Goal: Obtain resource: Download file/media

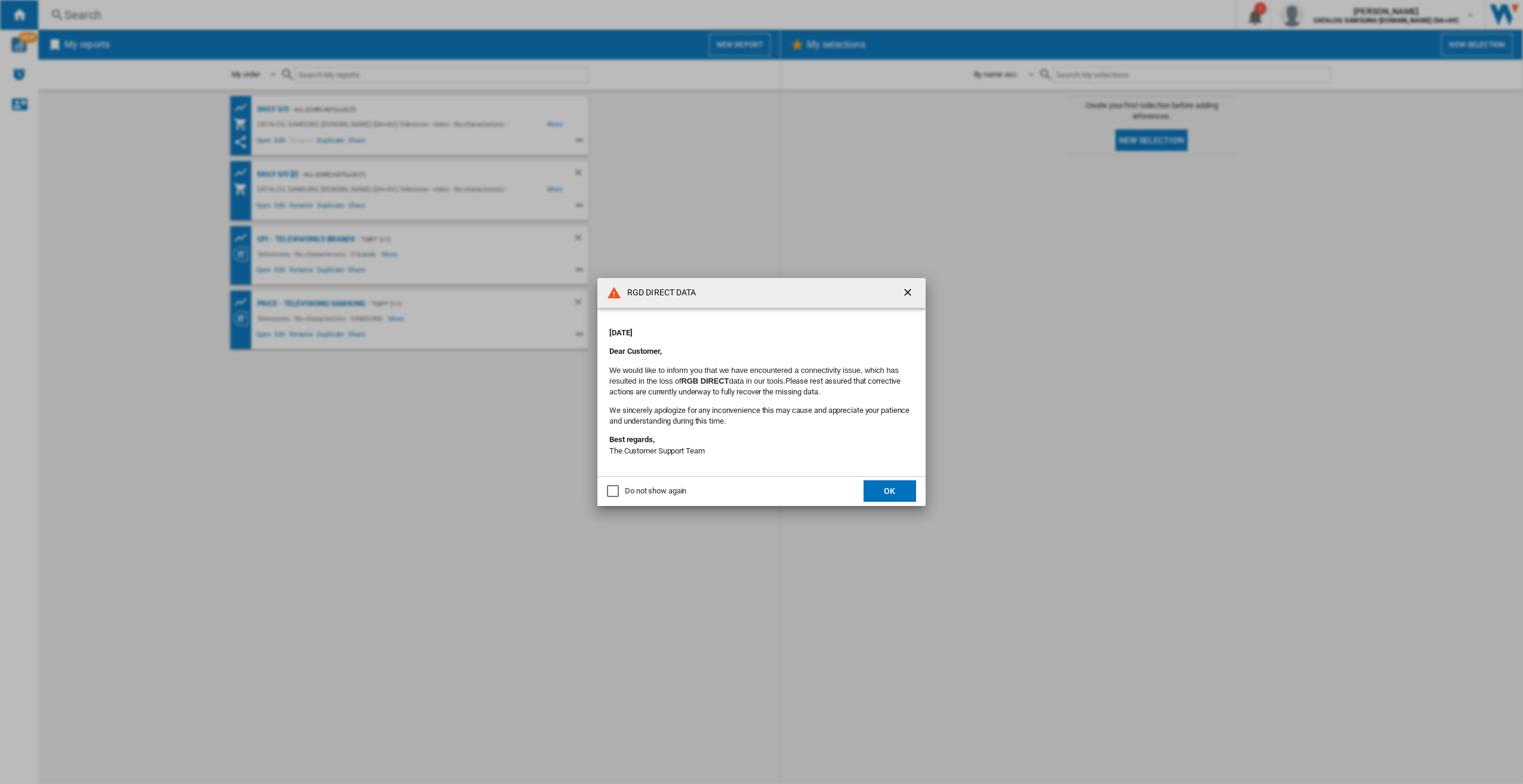
click at [638, 491] on div "Do not show again" at bounding box center [656, 491] width 61 height 10
click at [906, 497] on button "OK" at bounding box center [890, 491] width 53 height 22
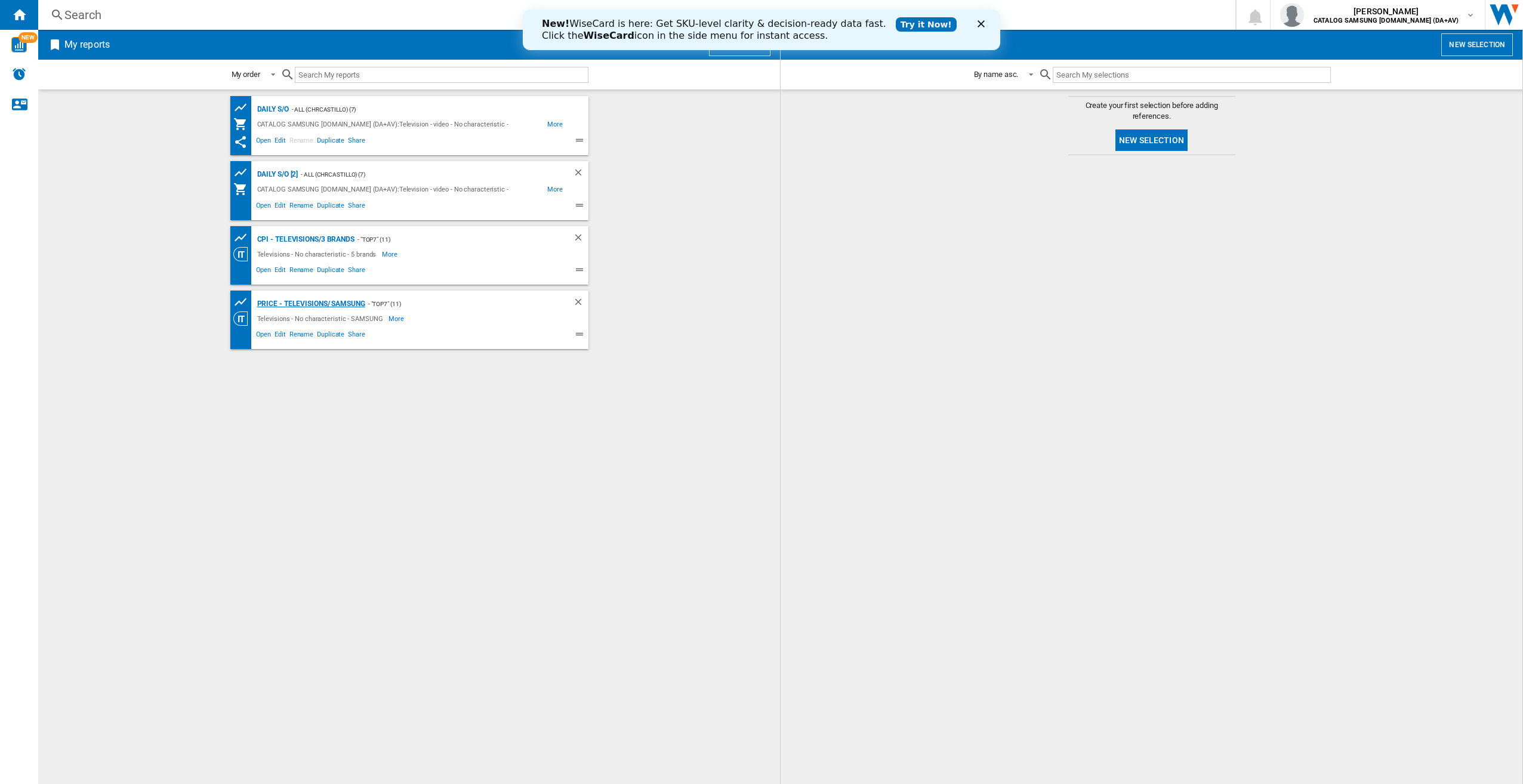
click at [351, 303] on div "Price - Televisions/ Samsung" at bounding box center [310, 304] width 111 height 15
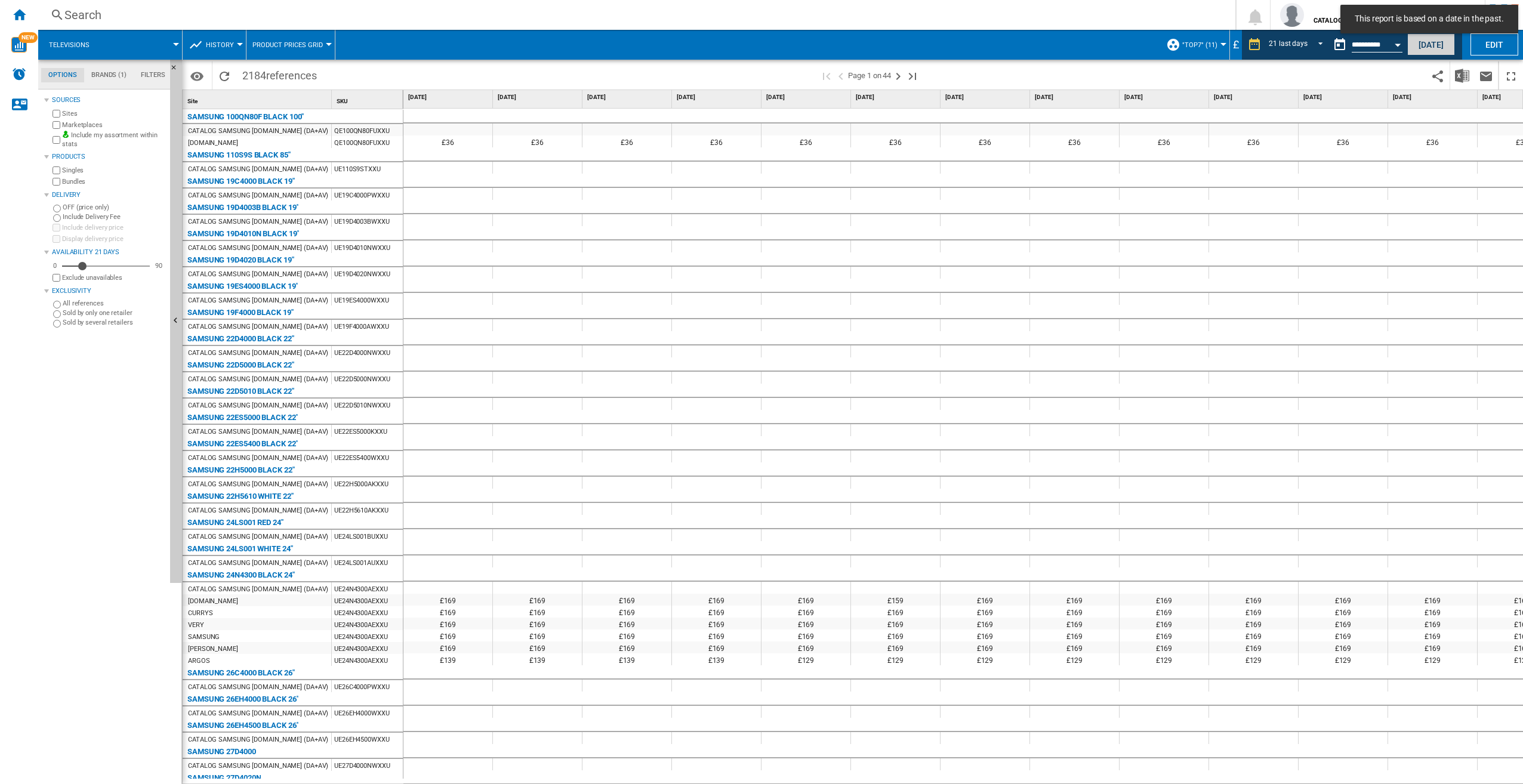
click at [1427, 44] on button "[DATE]" at bounding box center [1431, 44] width 48 height 22
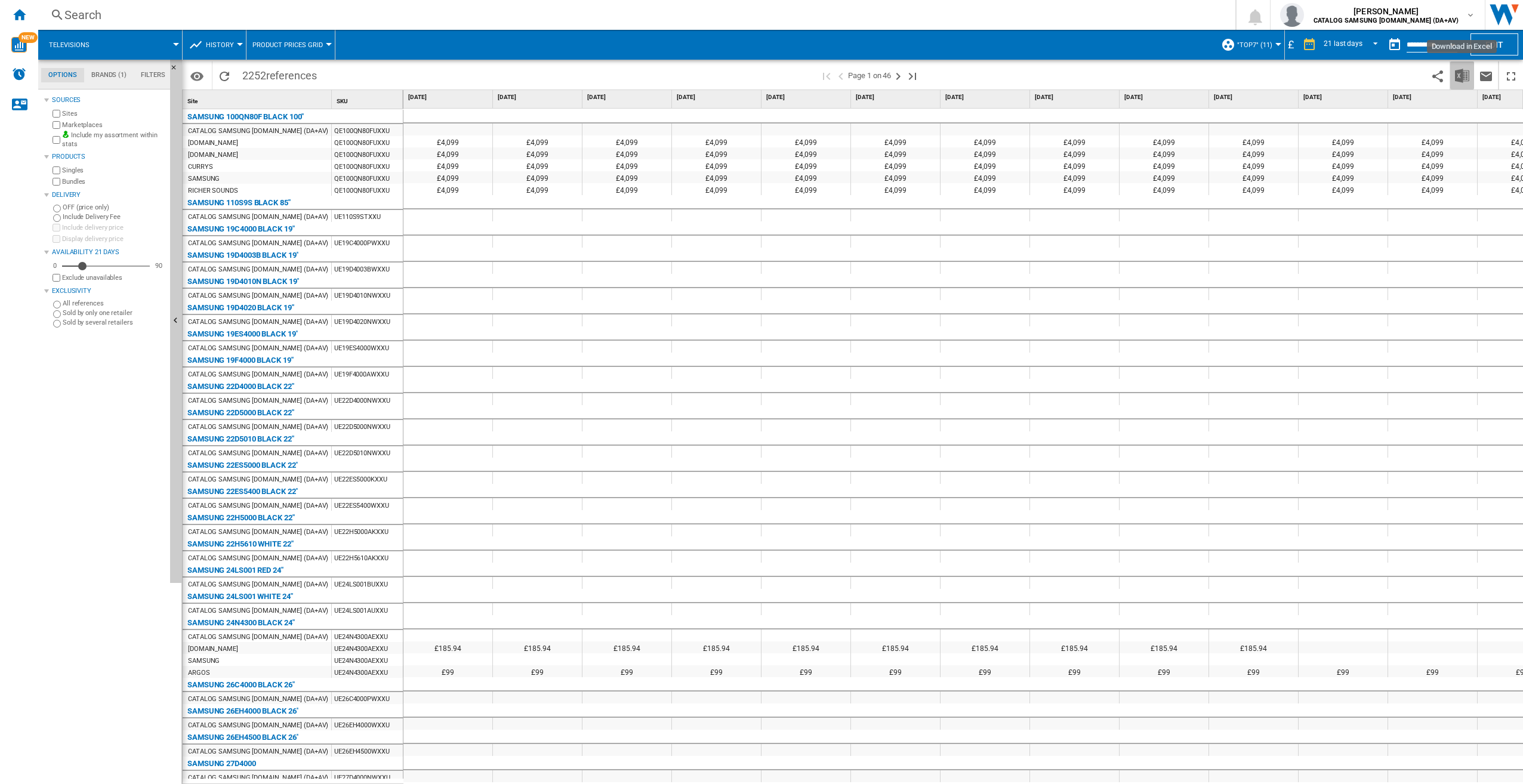
click at [1460, 73] on img "Download in Excel" at bounding box center [1462, 76] width 14 height 14
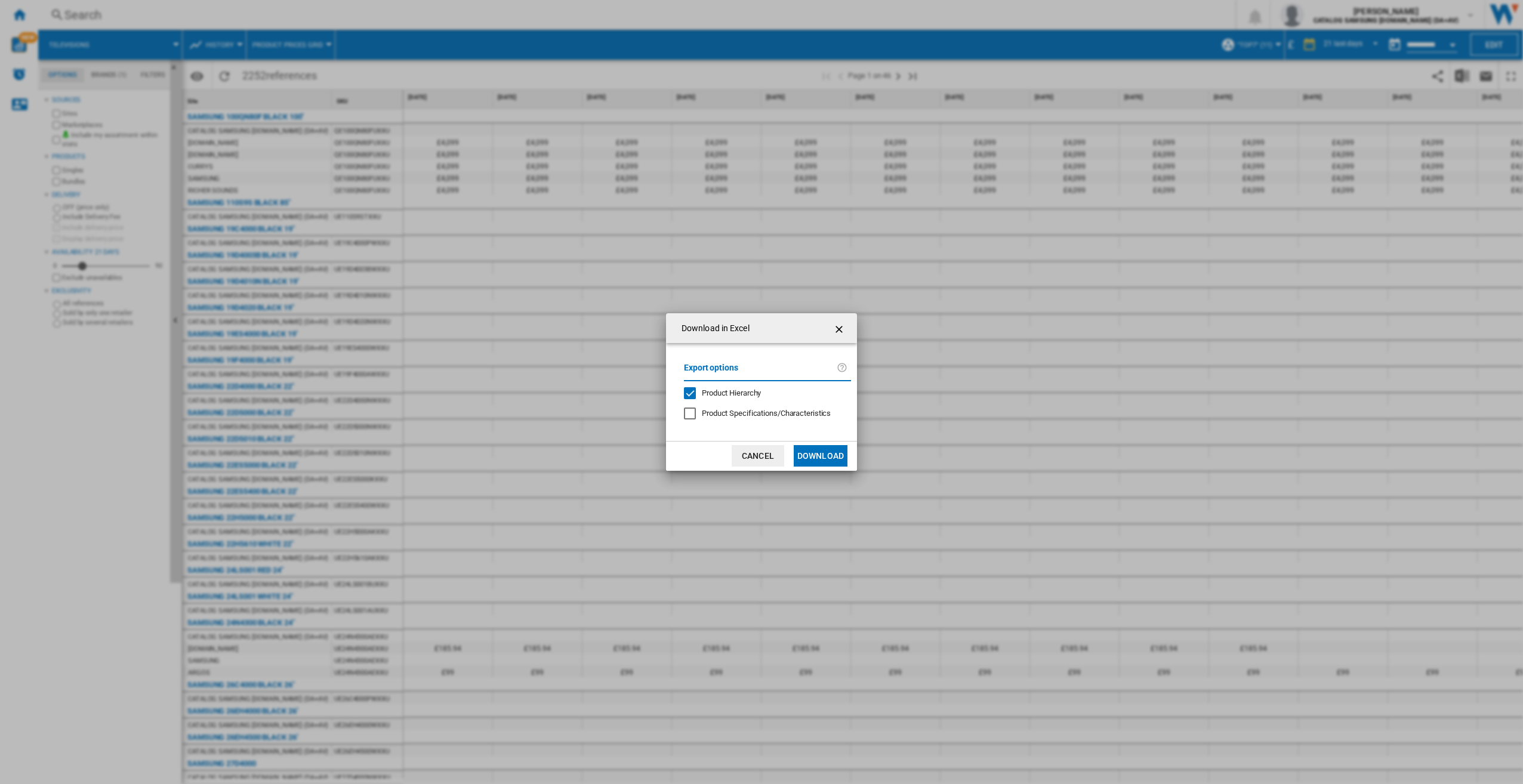
click at [823, 455] on button "Download" at bounding box center [821, 456] width 53 height 22
